Goal: Transaction & Acquisition: Purchase product/service

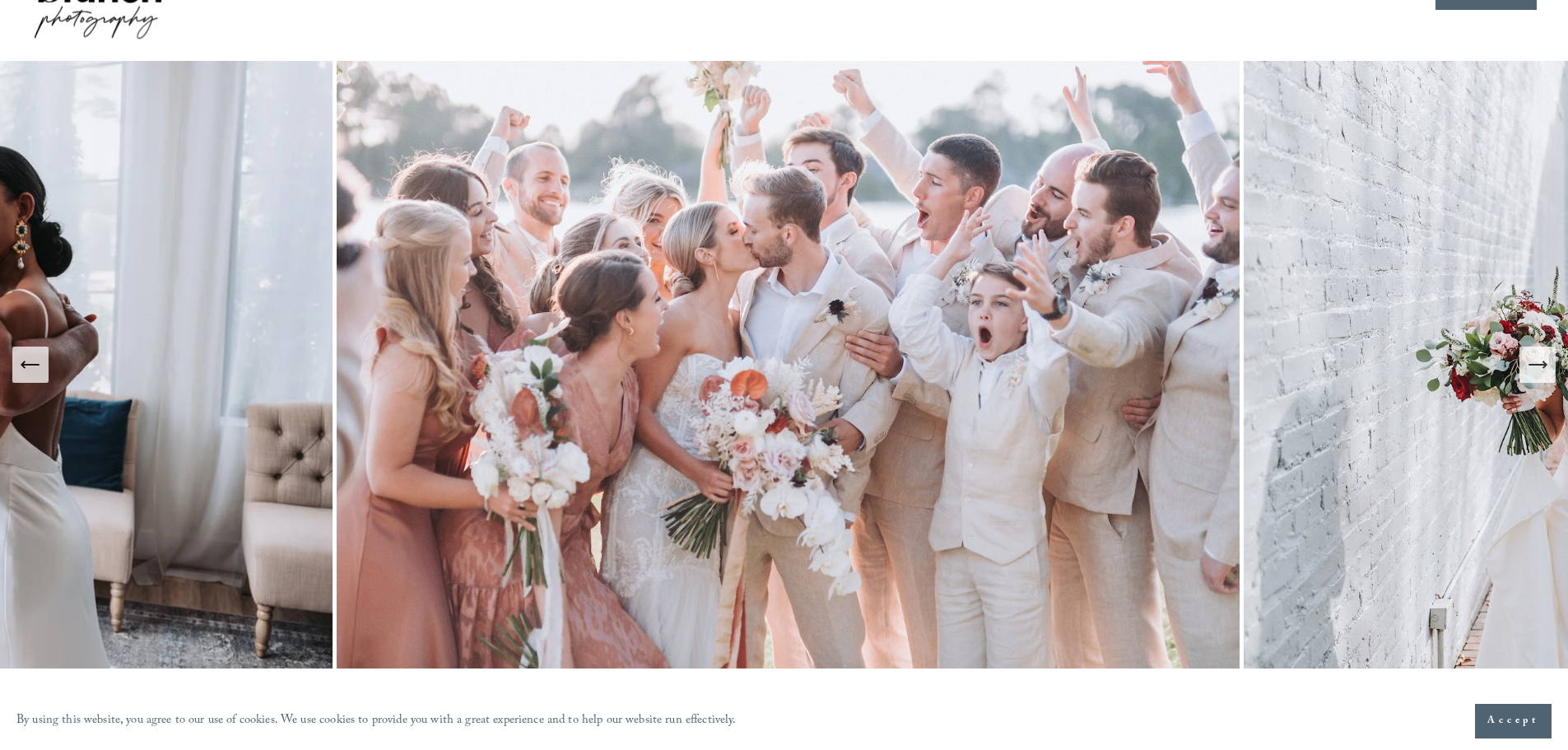
scroll to position [82, 0]
click at [1549, 356] on icon "Next Slide" at bounding box center [1538, 364] width 23 height 23
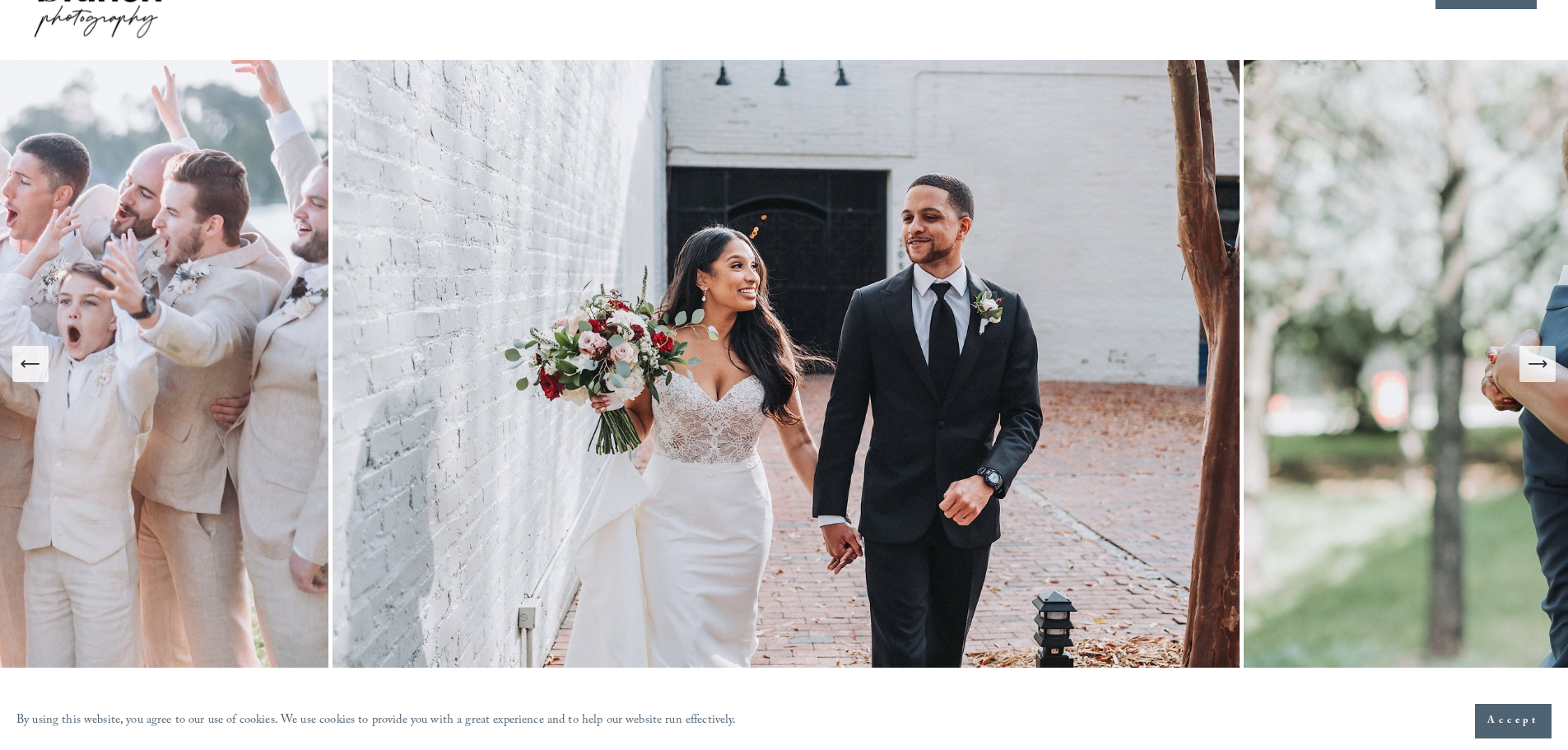
click at [1549, 356] on icon "Next Slide" at bounding box center [1538, 364] width 23 height 23
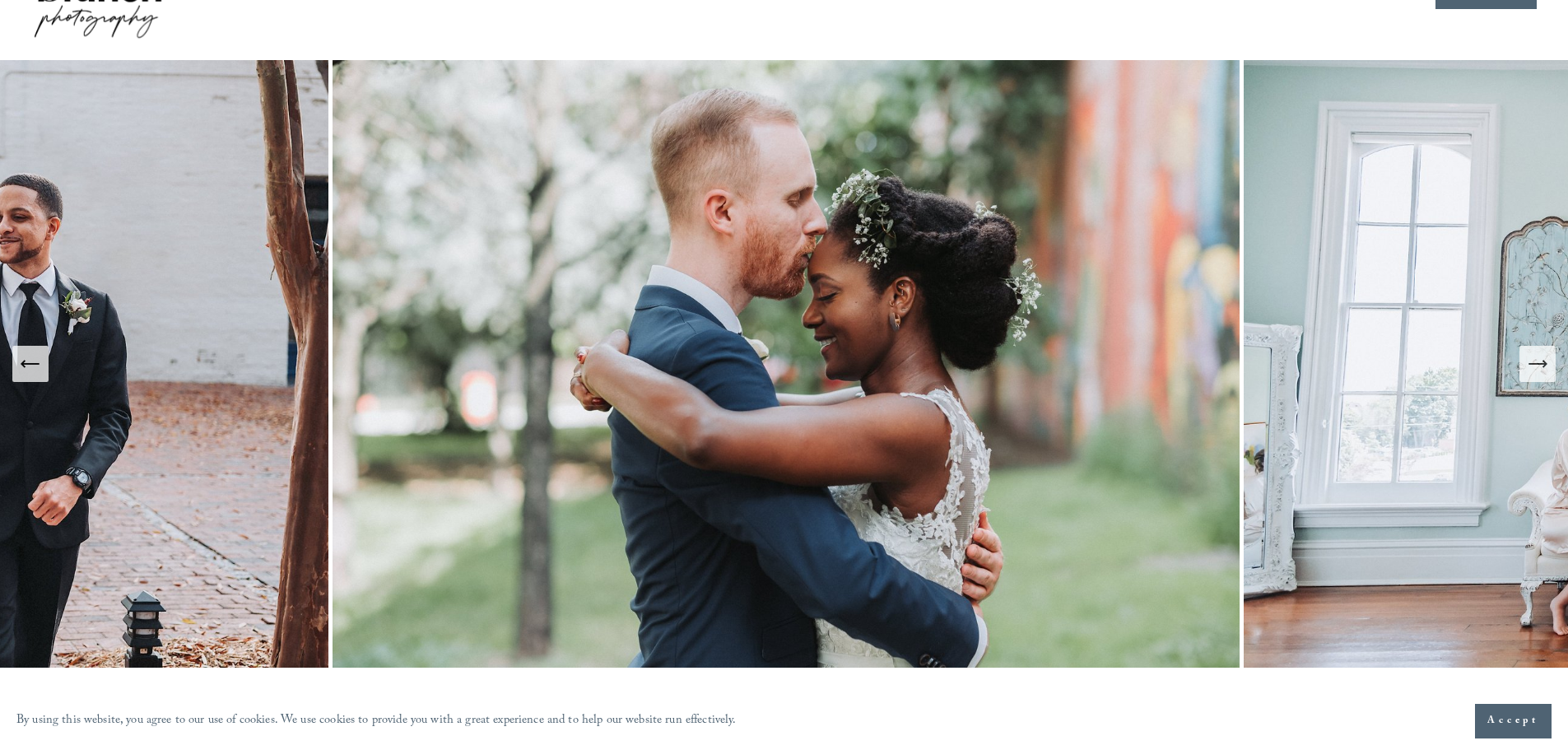
click at [1507, 725] on span "Accept" at bounding box center [1514, 721] width 52 height 16
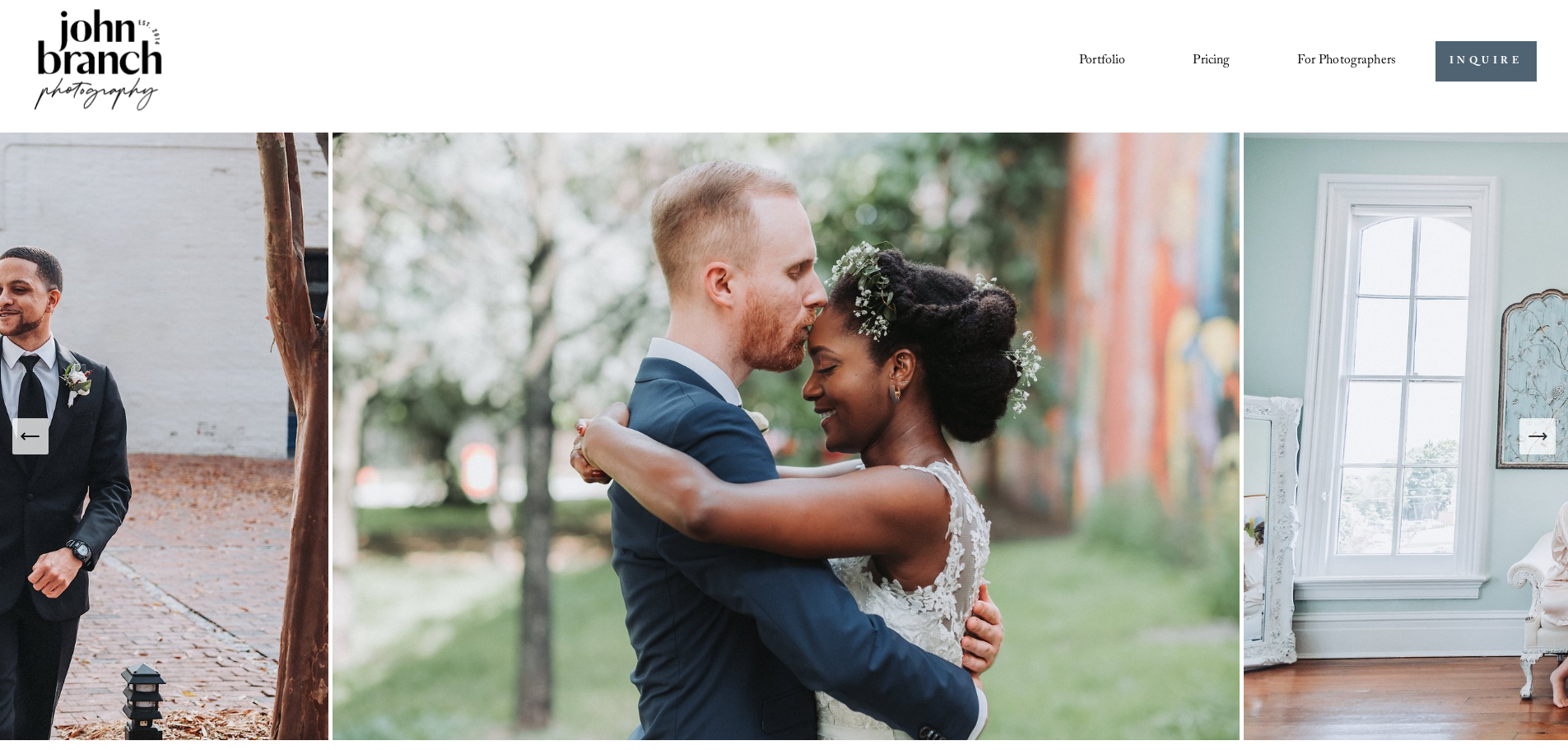
scroll to position [0, 0]
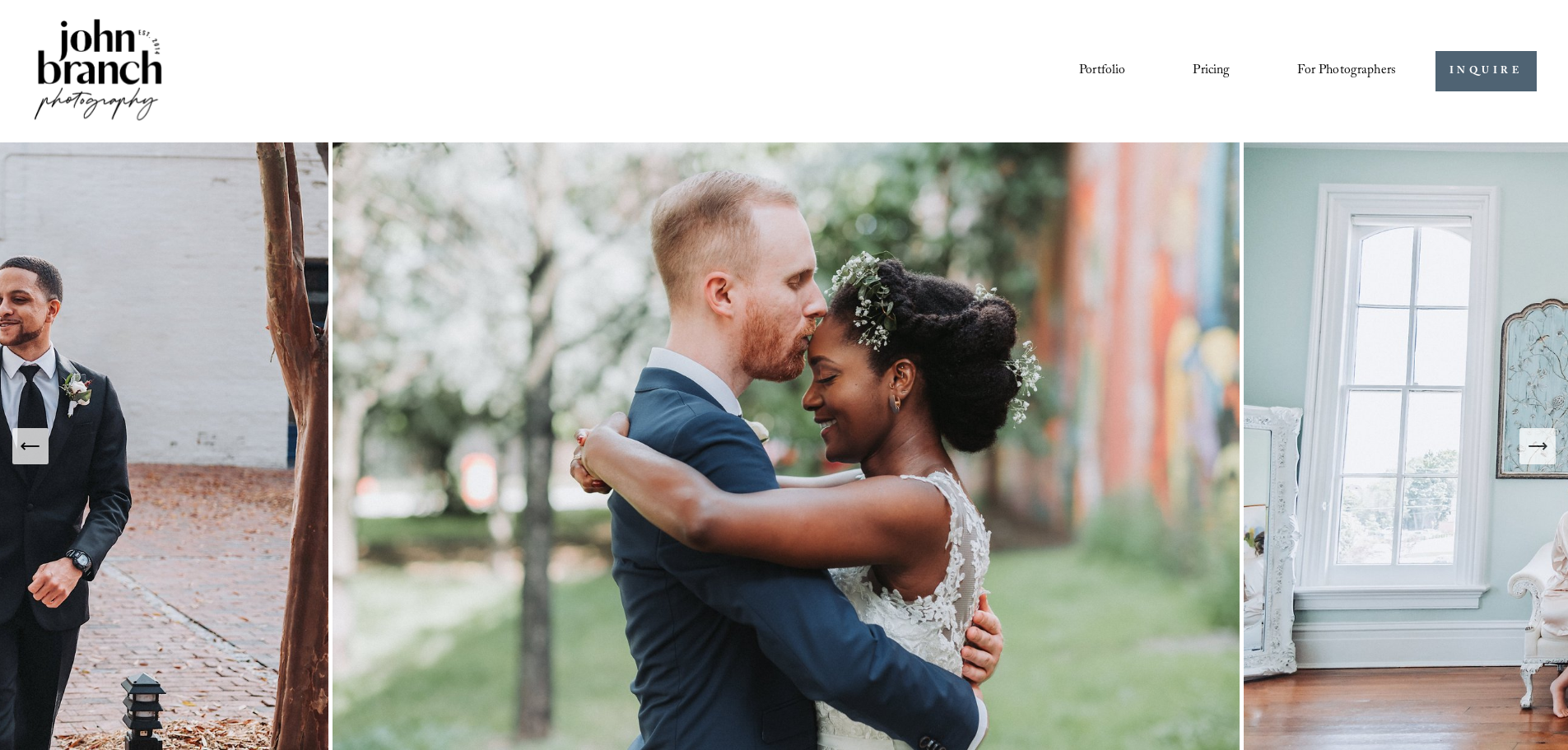
click at [43, 457] on button "Previous Slide" at bounding box center [30, 446] width 36 height 36
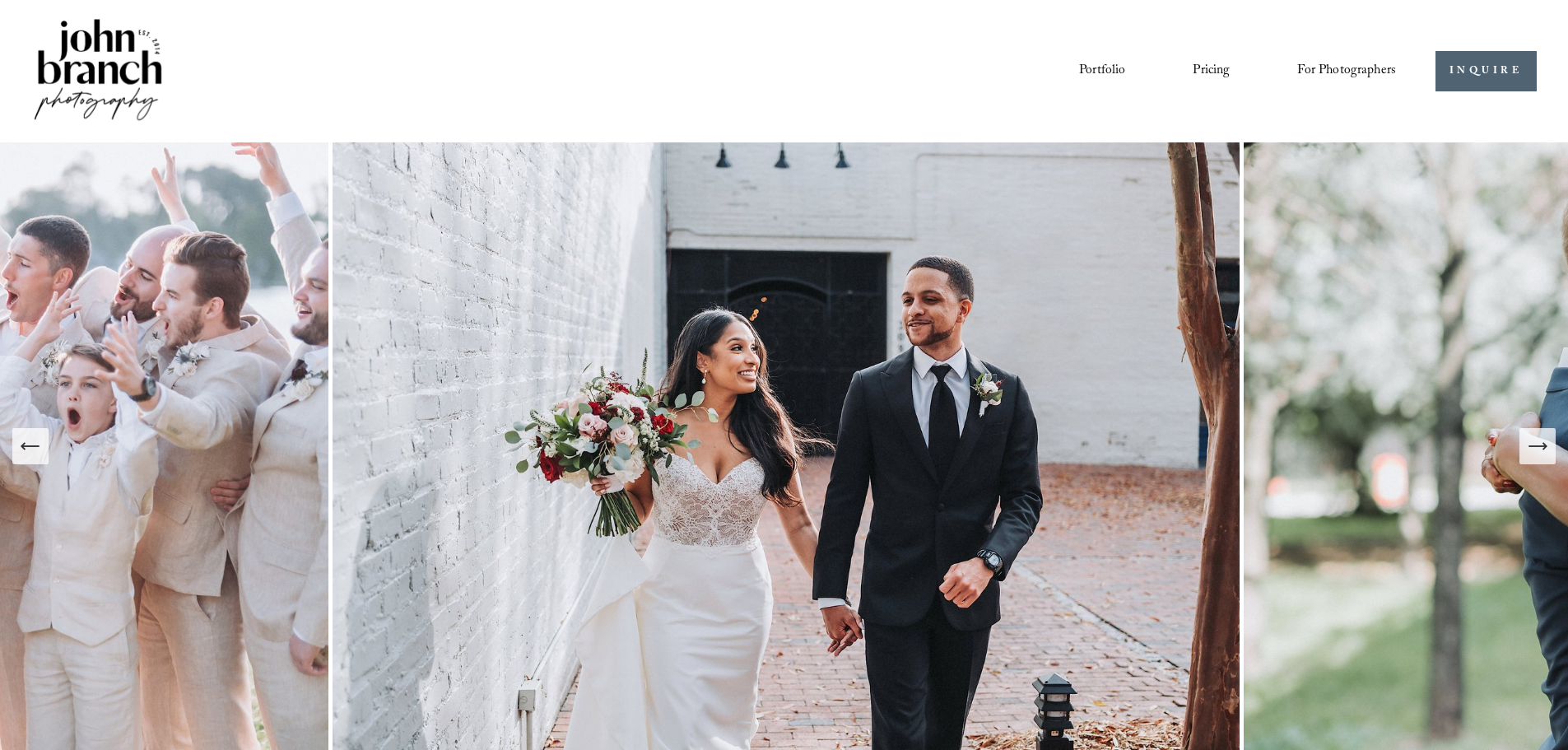
click at [43, 457] on button "Previous Slide" at bounding box center [30, 446] width 36 height 36
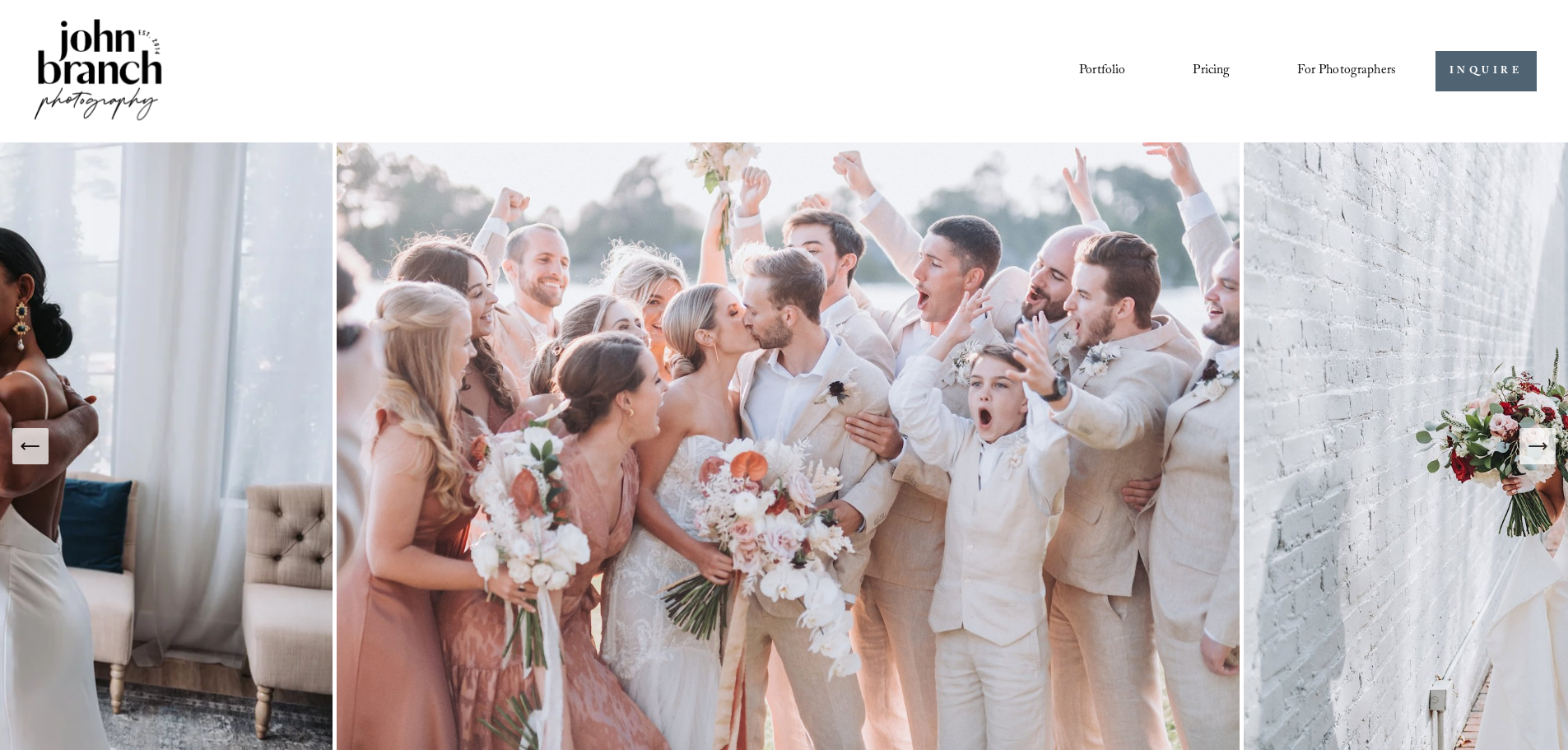
click at [43, 457] on button "Previous Slide" at bounding box center [30, 446] width 36 height 36
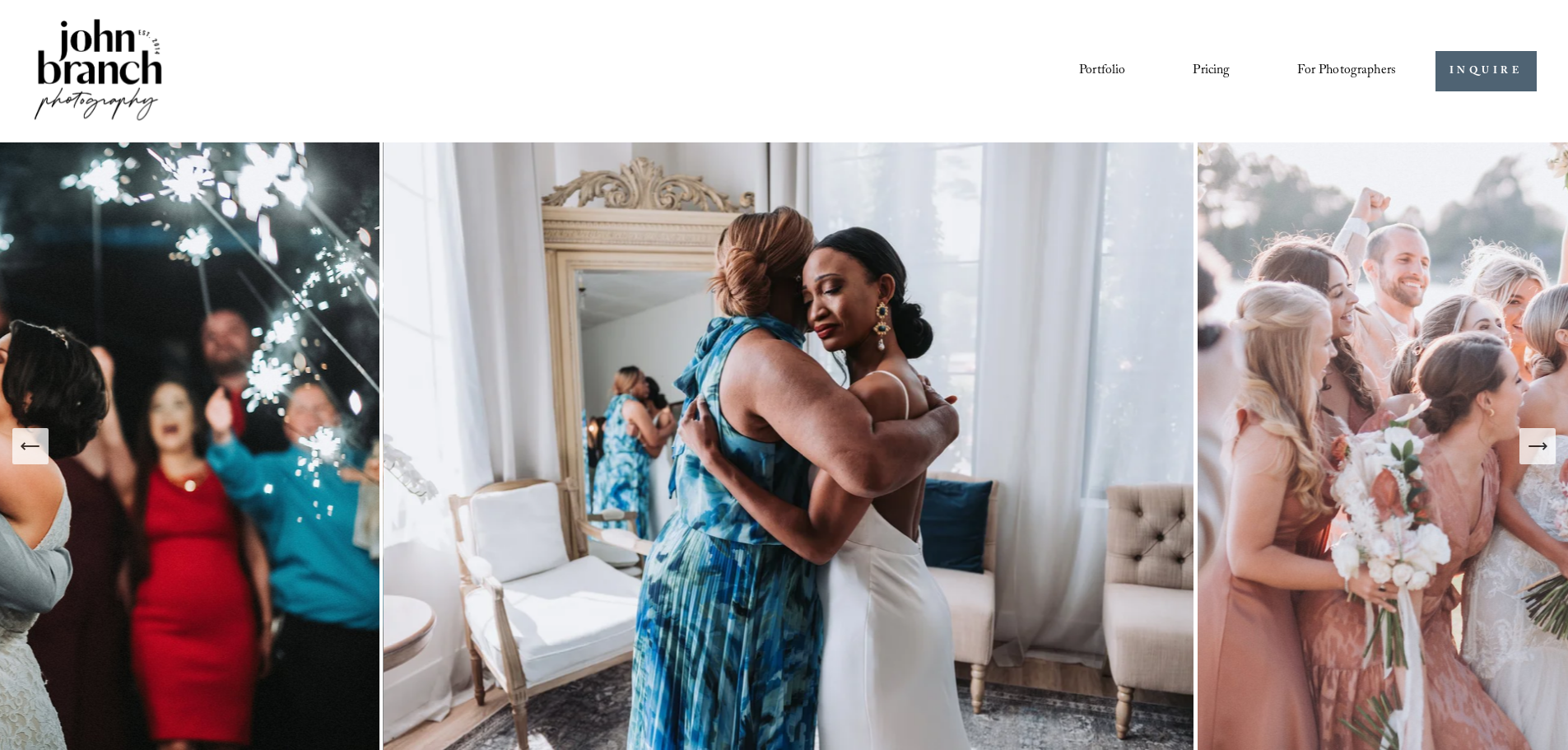
click at [43, 457] on button "Previous Slide" at bounding box center [30, 446] width 36 height 36
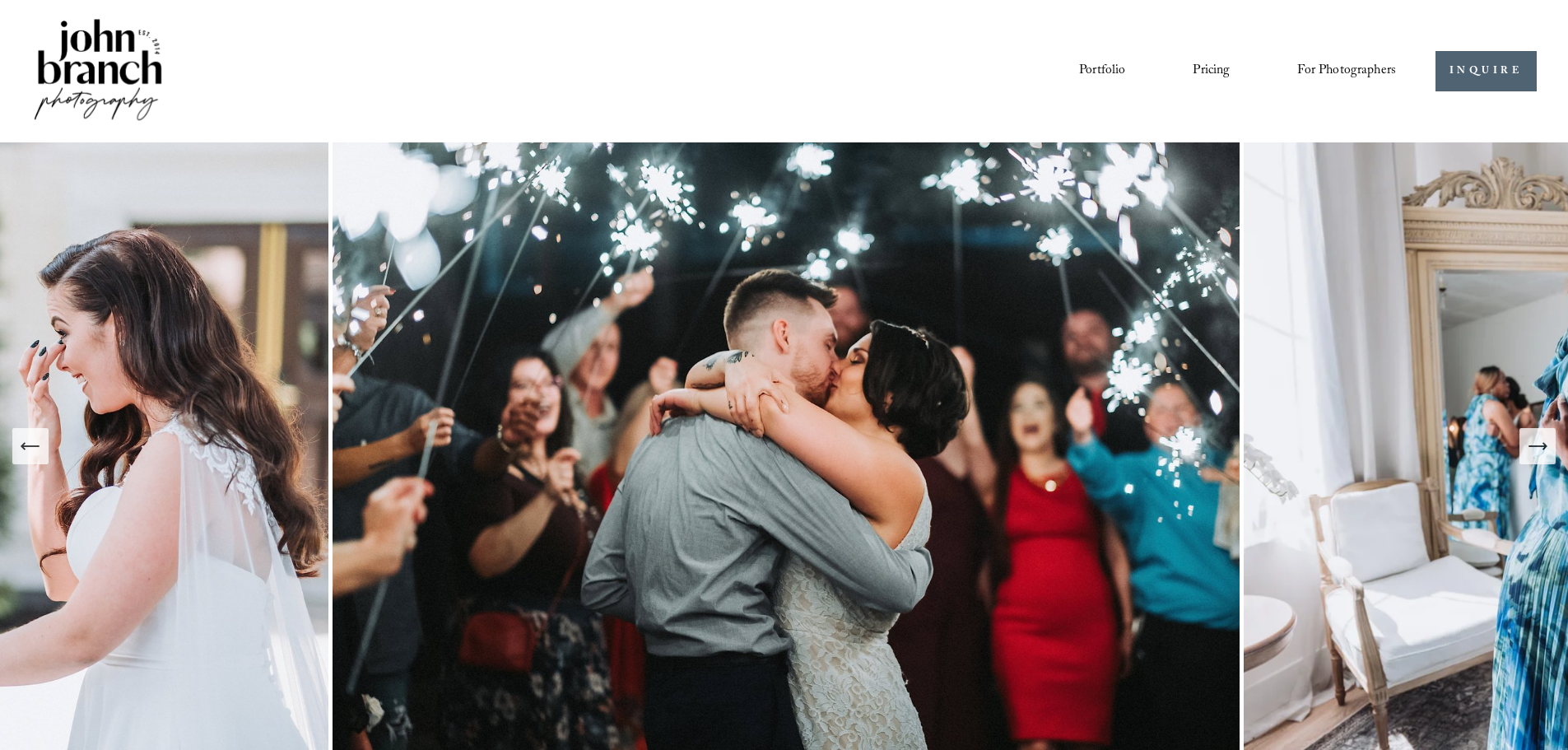
click at [43, 457] on button "Previous Slide" at bounding box center [30, 446] width 36 height 36
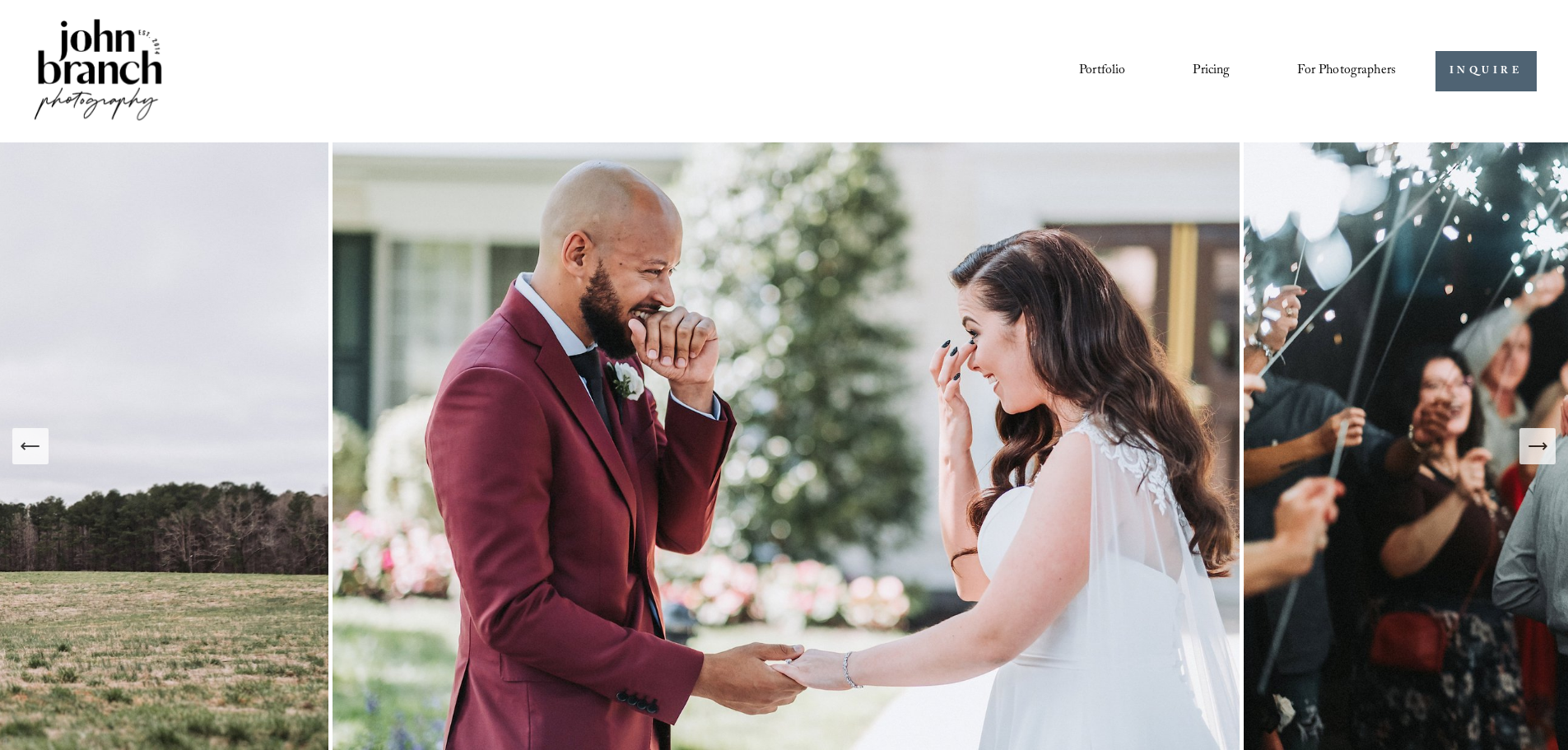
click at [43, 457] on button "Previous Slide" at bounding box center [30, 446] width 36 height 36
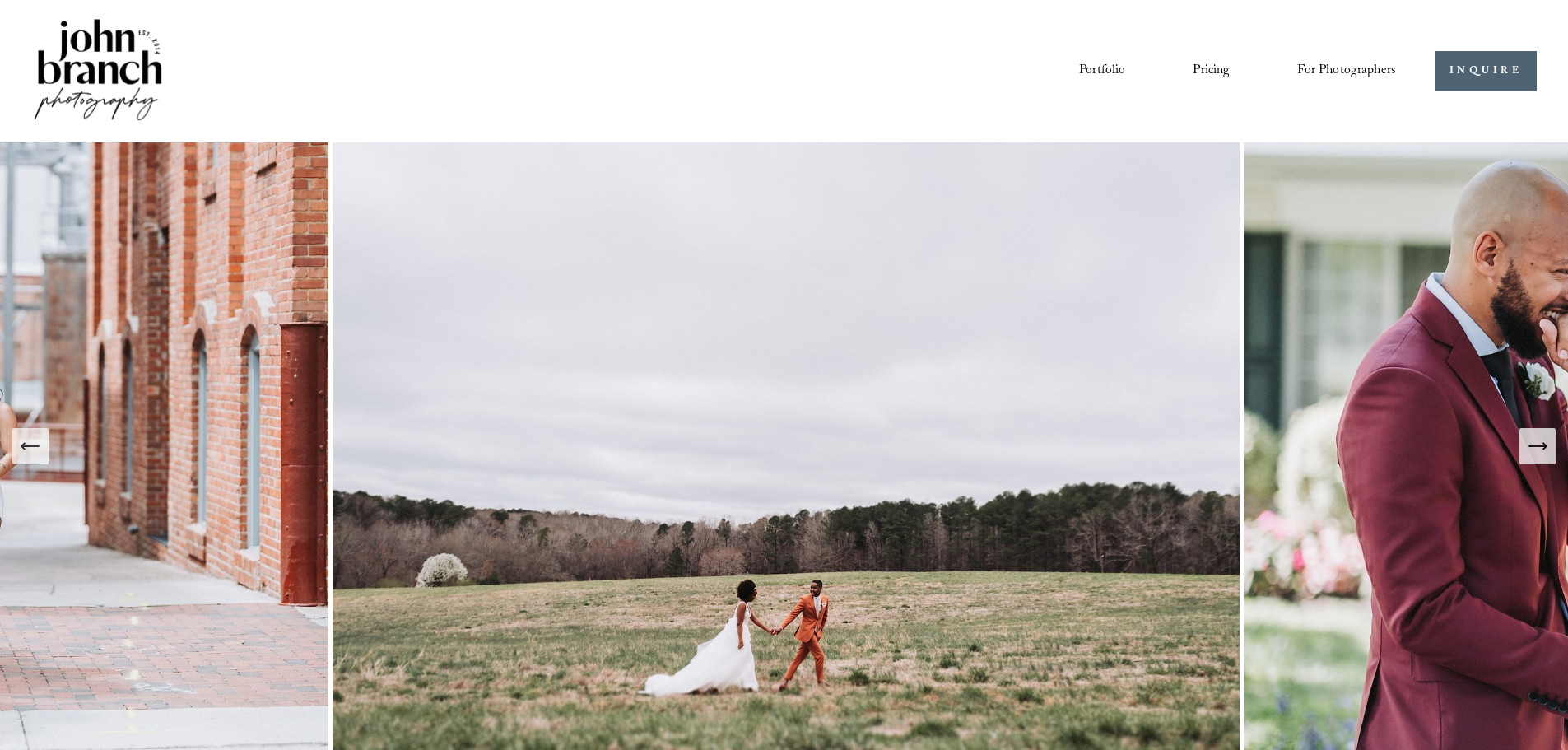
click at [43, 457] on button "Previous Slide" at bounding box center [30, 446] width 36 height 36
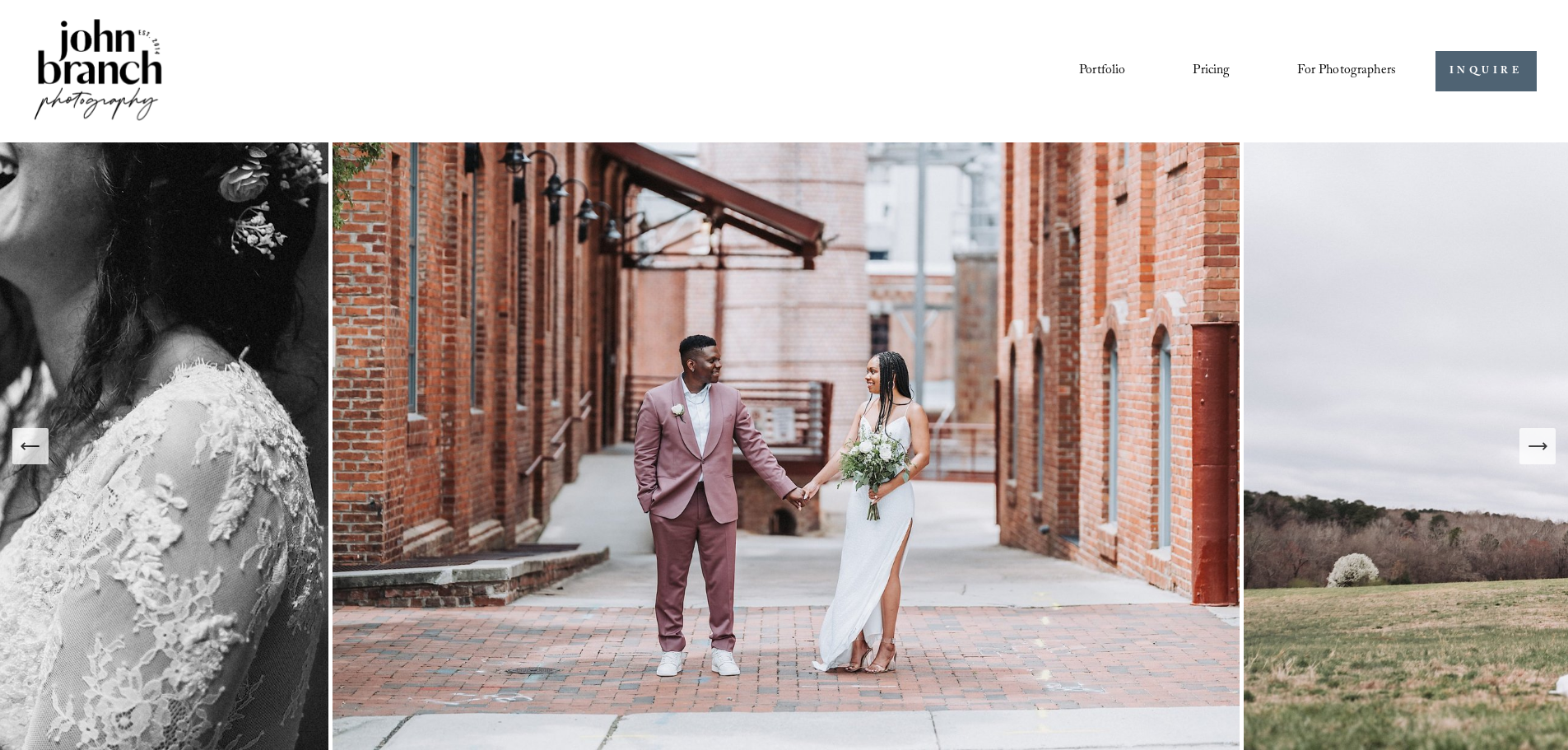
click at [43, 457] on button "Previous Slide" at bounding box center [30, 446] width 36 height 36
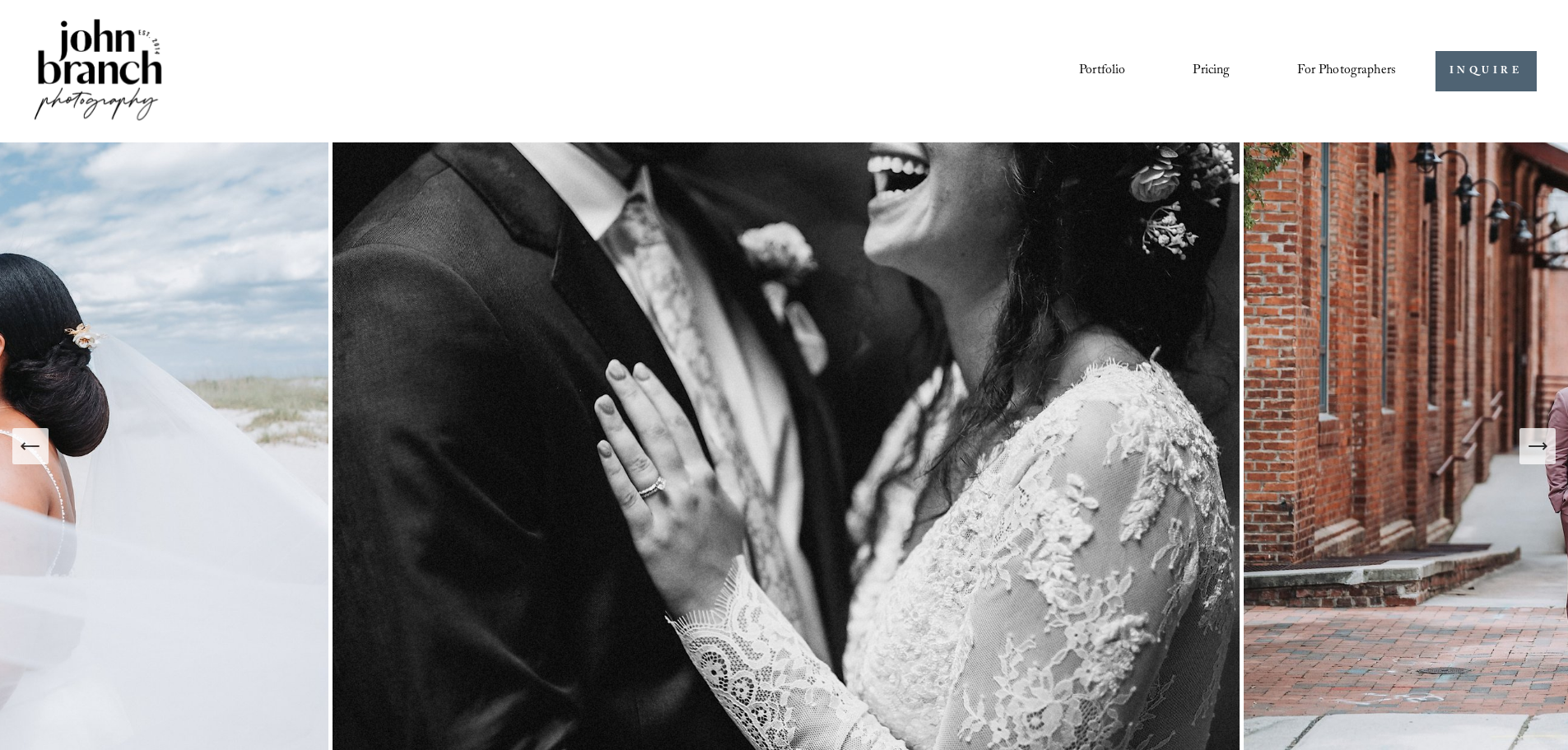
click at [0, 0] on span "Presets" at bounding box center [0, 0] width 0 height 0
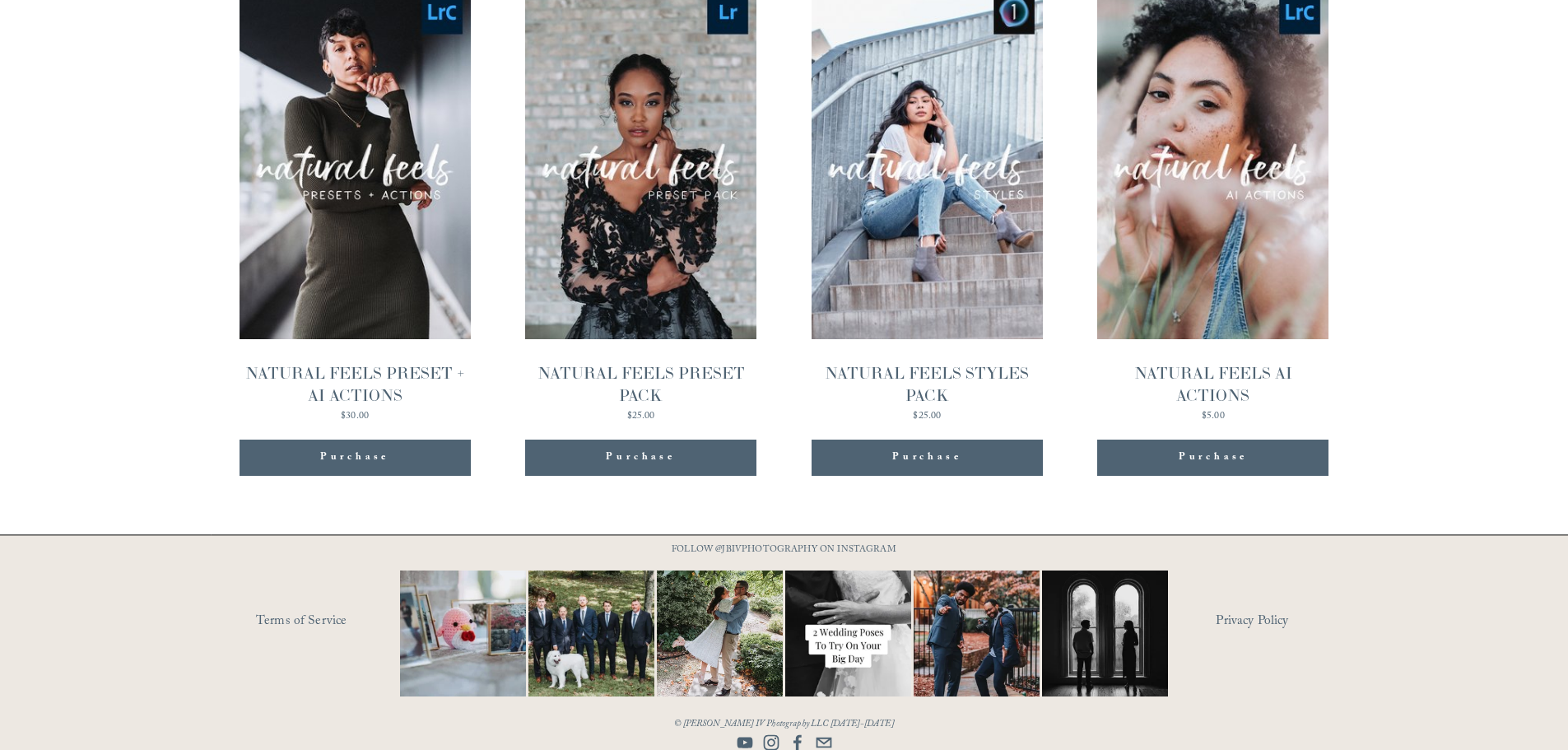
scroll to position [1844, 0]
